Goal: Transaction & Acquisition: Purchase product/service

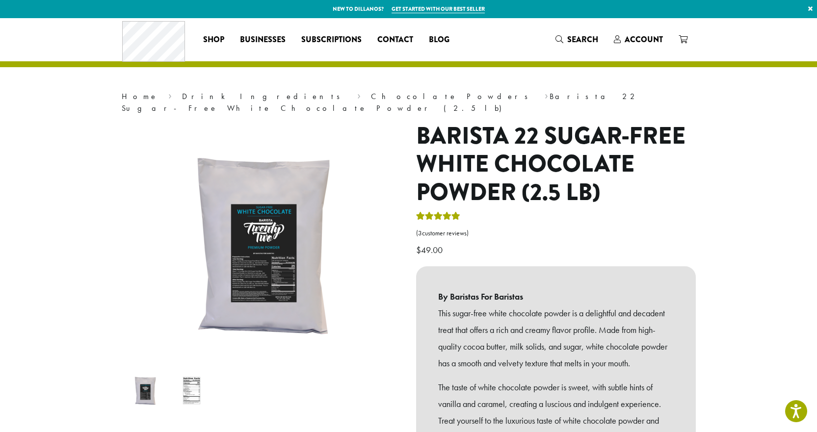
drag, startPoint x: 184, startPoint y: 380, endPoint x: 189, endPoint y: 380, distance: 5.9
click at [185, 380] on img at bounding box center [191, 391] width 39 height 39
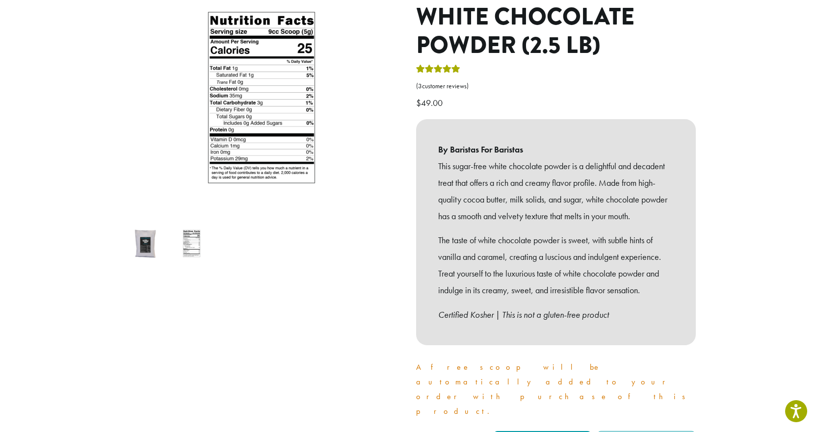
scroll to position [393, 0]
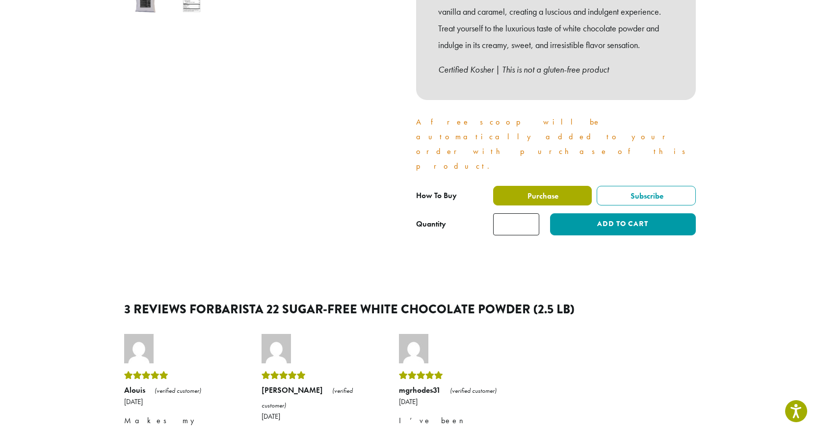
click at [541, 191] on span "Purchase" at bounding box center [542, 196] width 32 height 10
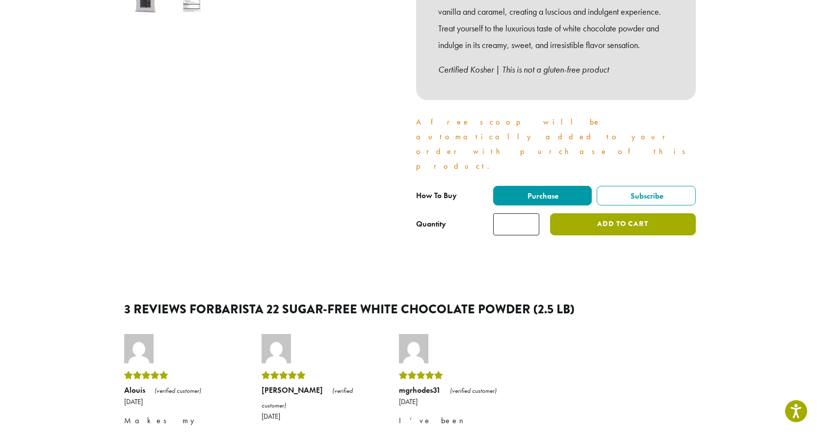
click at [611, 213] on button "Add to cart" at bounding box center [622, 224] width 145 height 22
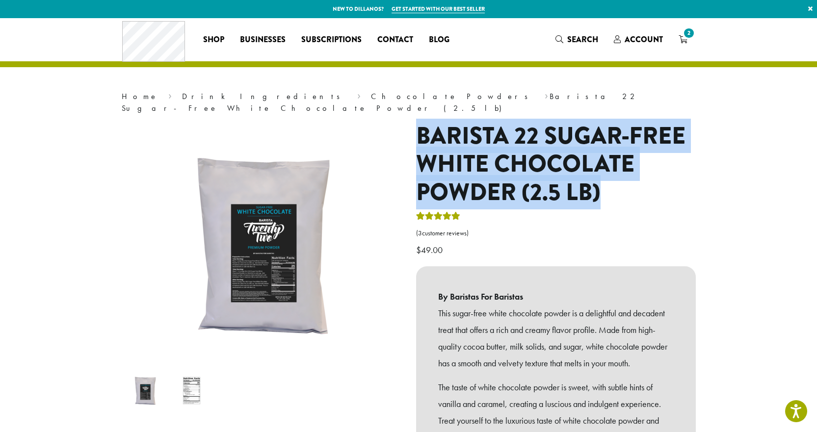
drag, startPoint x: 419, startPoint y: 122, endPoint x: 598, endPoint y: 182, distance: 189.3
click at [598, 182] on h1 "Barista 22 Sugar-Free White Chocolate Powder (2.5 lb)" at bounding box center [556, 164] width 280 height 85
copy h1 "Barista 22 Sugar-Free White Chocolate Powder (2.5 lb)"
